Goal: Find specific page/section: Find specific page/section

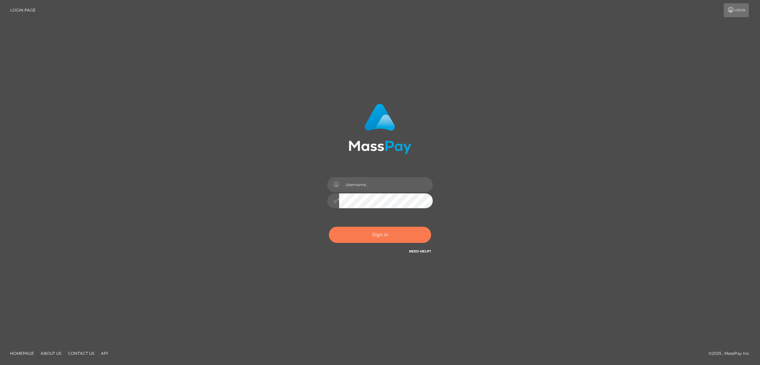
click at [329, 227] on button "Sign in" at bounding box center [380, 235] width 102 height 16
type input "nb.es"
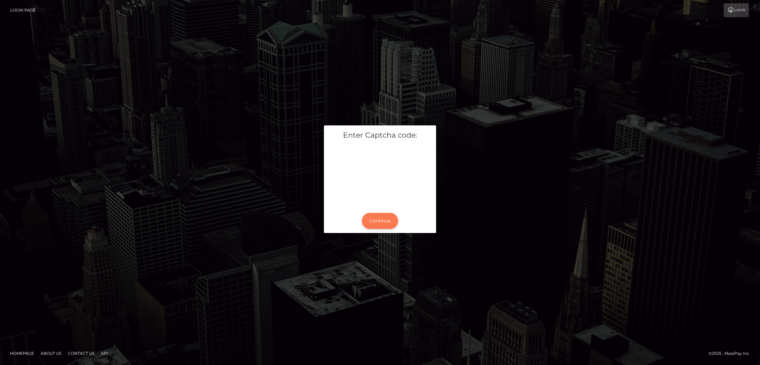
click at [362, 213] on button "Continue" at bounding box center [380, 221] width 36 height 16
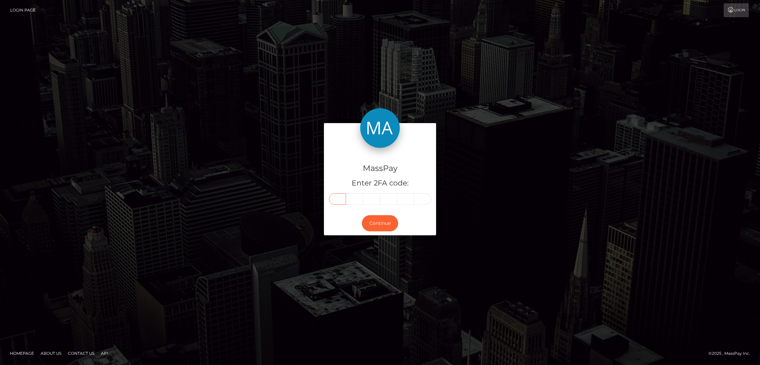
drag, startPoint x: 215, startPoint y: 81, endPoint x: 216, endPoint y: 78, distance: 3.4
click at [329, 193] on input "text" at bounding box center [337, 198] width 17 height 11
paste input "6"
type input "6"
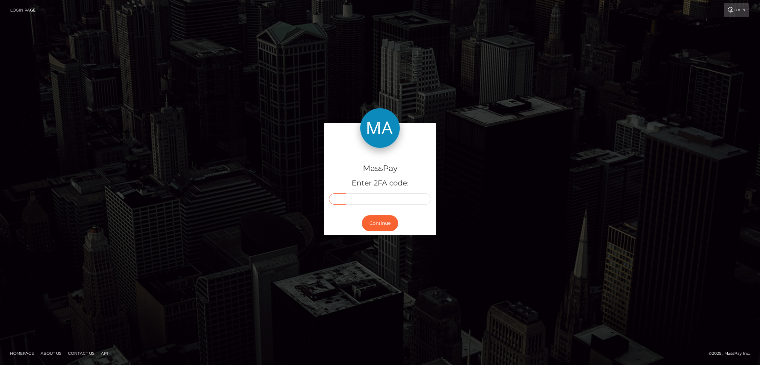
type input "5"
type input "8"
type input "4"
type input "6"
type input "3"
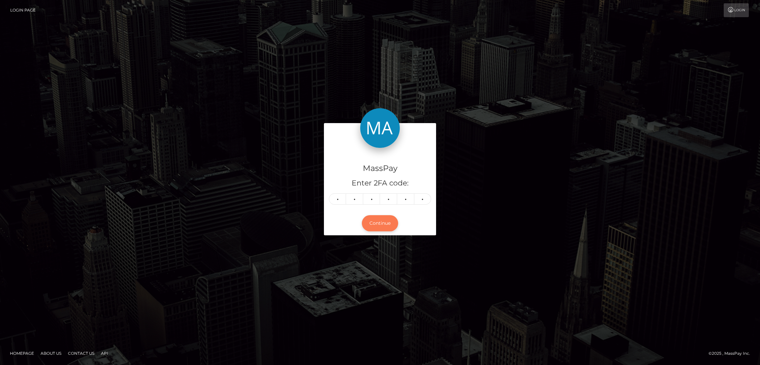
click at [362, 215] on button "Continue" at bounding box center [380, 223] width 36 height 16
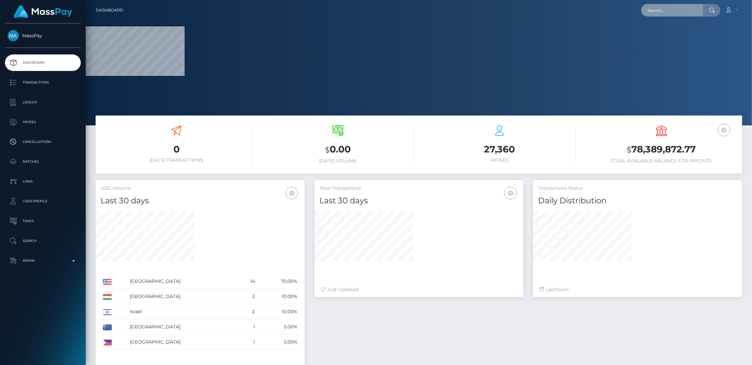
click at [641, 10] on input "text" at bounding box center [672, 10] width 62 height 13
paste input "yujiesun72@gmail.com"
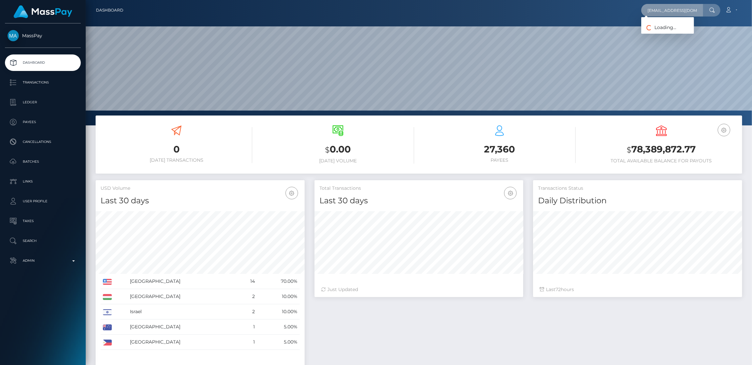
scroll to position [109, 209]
type input "yujiesun72@gmail.com"
click at [641, 34] on link "JIA YANG" at bounding box center [667, 34] width 53 height 12
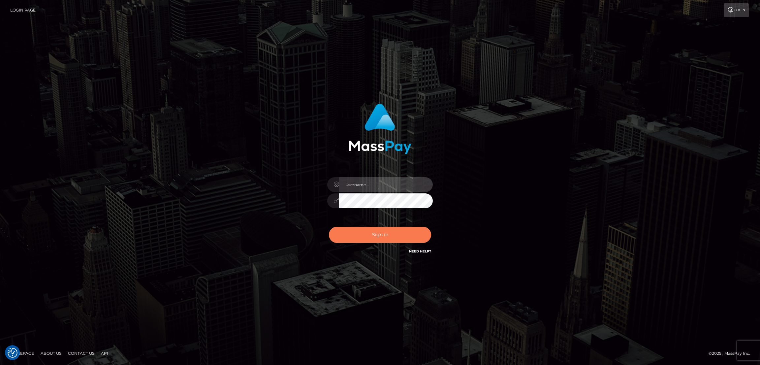
type input "nb.es"
click at [329, 227] on button "Sign in" at bounding box center [380, 235] width 102 height 16
type input "[DOMAIN_NAME]"
click at [329, 227] on button "Sign in" at bounding box center [380, 235] width 102 height 16
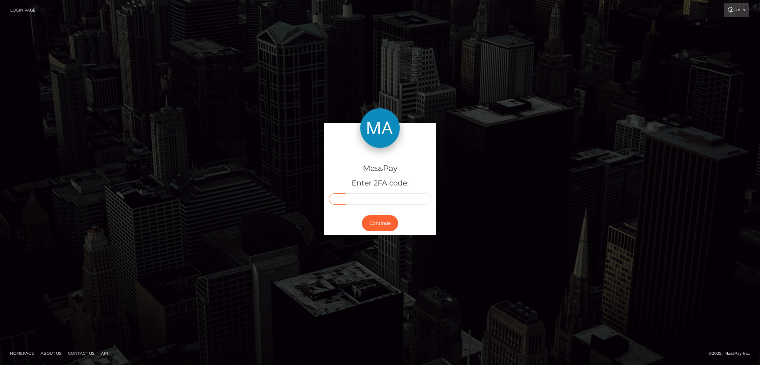
click at [329, 193] on input "text" at bounding box center [337, 198] width 17 height 11
paste input "5"
type input "5"
type input "7"
type input "4"
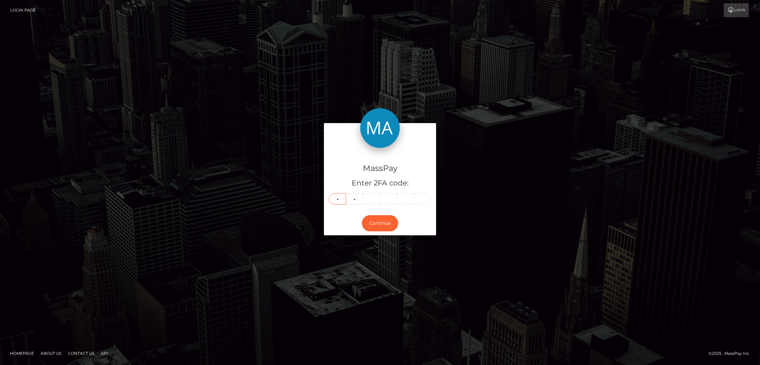
type input "2"
type input "8"
type input "4"
click at [362, 215] on button "Continue" at bounding box center [380, 223] width 36 height 16
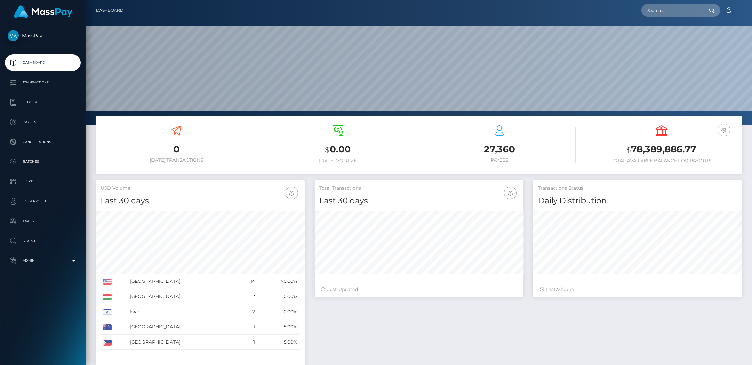
scroll to position [109, 209]
click at [641, 10] on input "text" at bounding box center [672, 10] width 62 height 13
paste input "[EMAIL_ADDRESS][DOMAIN_NAME]"
type input "[EMAIL_ADDRESS][DOMAIN_NAME]"
click at [641, 34] on link "[PERSON_NAME]" at bounding box center [667, 34] width 53 height 12
